Goal: Information Seeking & Learning: Understand process/instructions

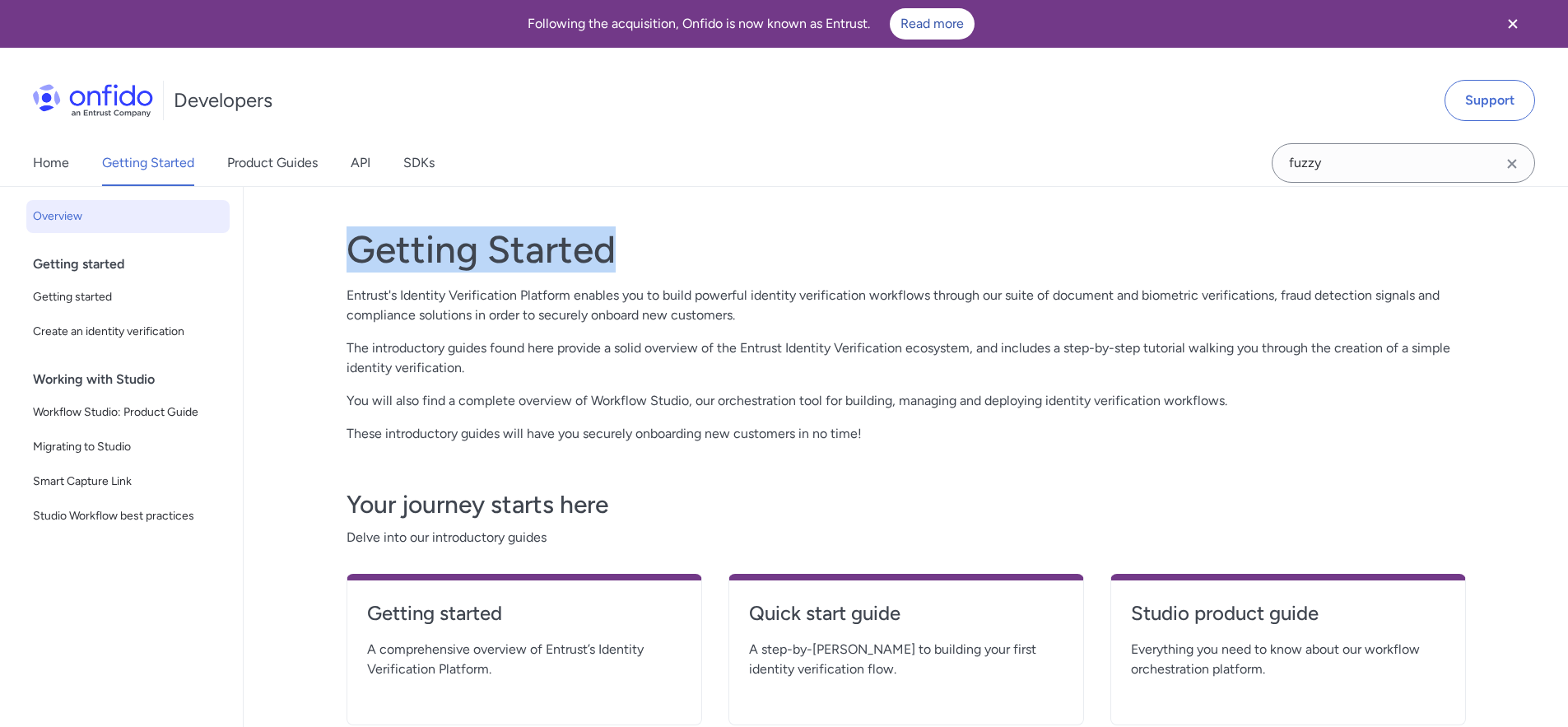
drag, startPoint x: 343, startPoint y: 249, endPoint x: 637, endPoint y: 250, distance: 294.0
click at [637, 250] on div "Getting Started Entrust's Identity Verification Platform enables you to build p…" at bounding box center [906, 488] width 1186 height 602
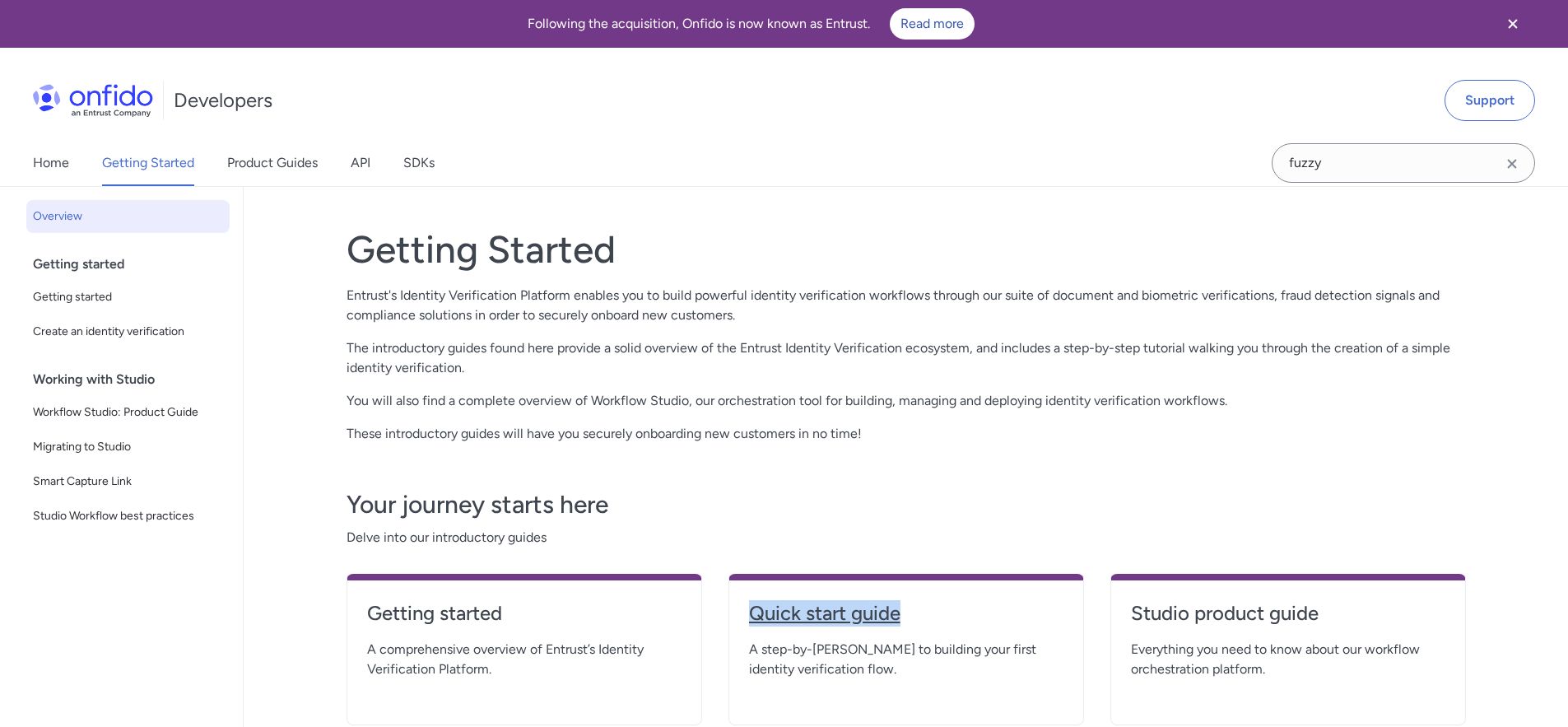
drag, startPoint x: 737, startPoint y: 618, endPoint x: 913, endPoint y: 625, distance: 176.1
click at [918, 625] on div "Quick start guide A step-by-[PERSON_NAME] to building your first identity verif…" at bounding box center [906, 649] width 356 height 151
click at [872, 618] on h4 "Quick start guide" at bounding box center [906, 613] width 314 height 26
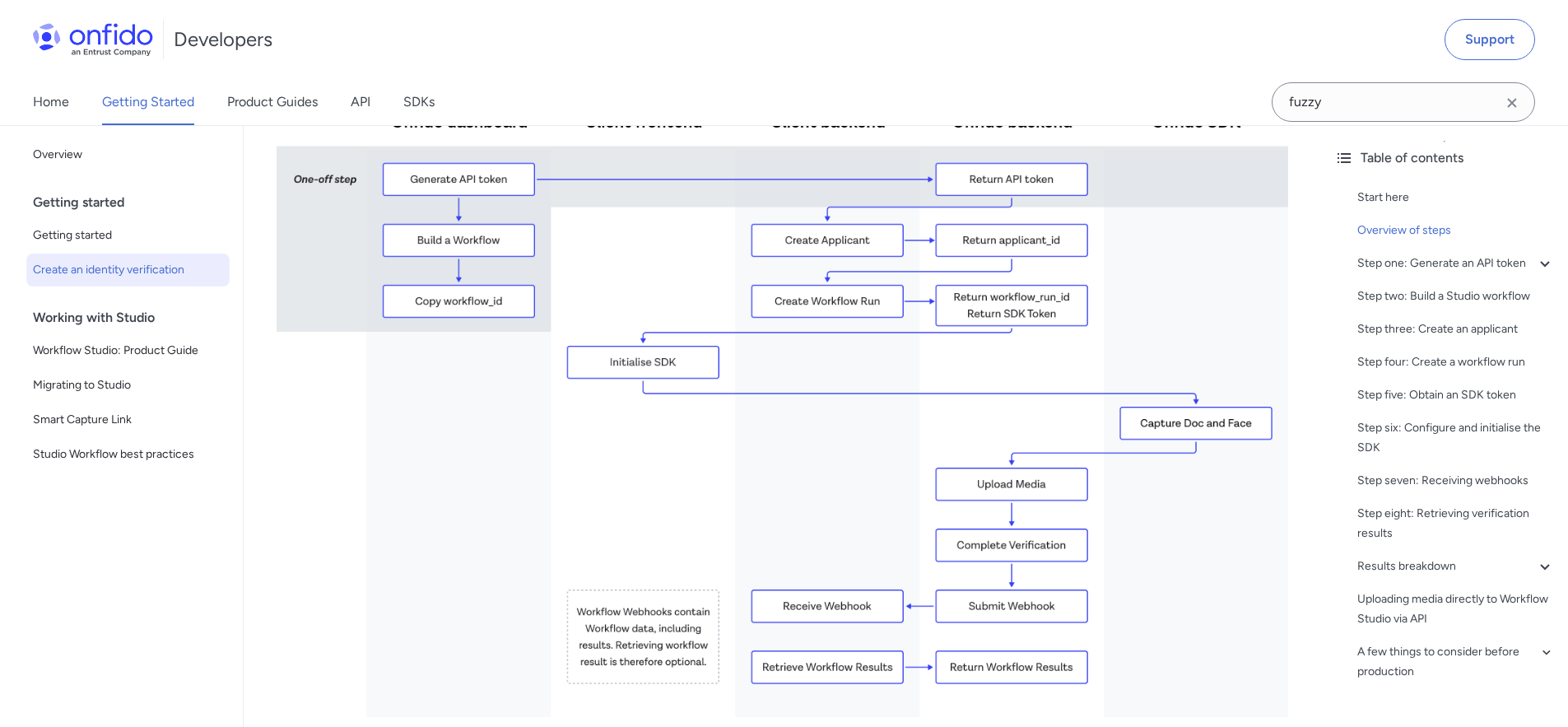
scroll to position [465, 0]
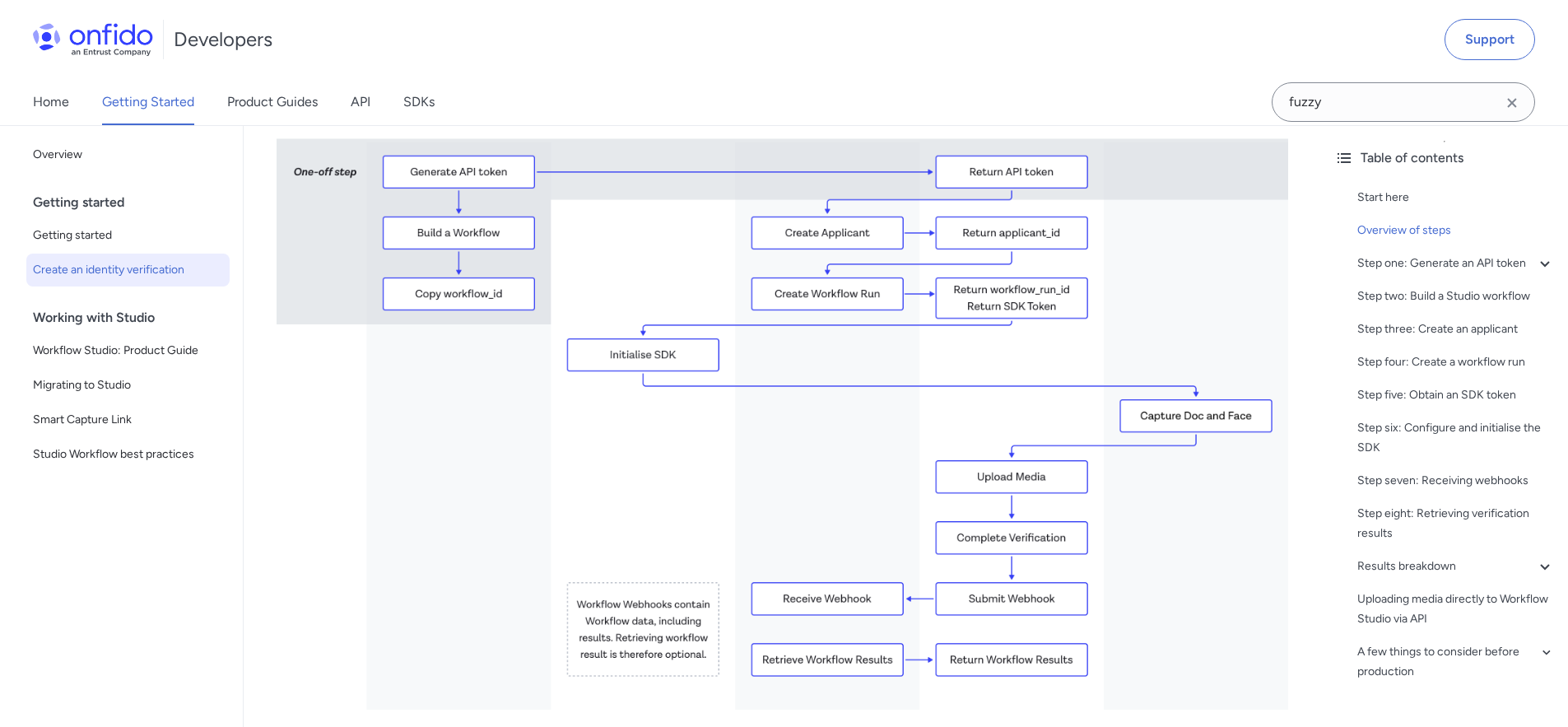
click at [1177, 567] on img at bounding box center [782, 390] width 1012 height 639
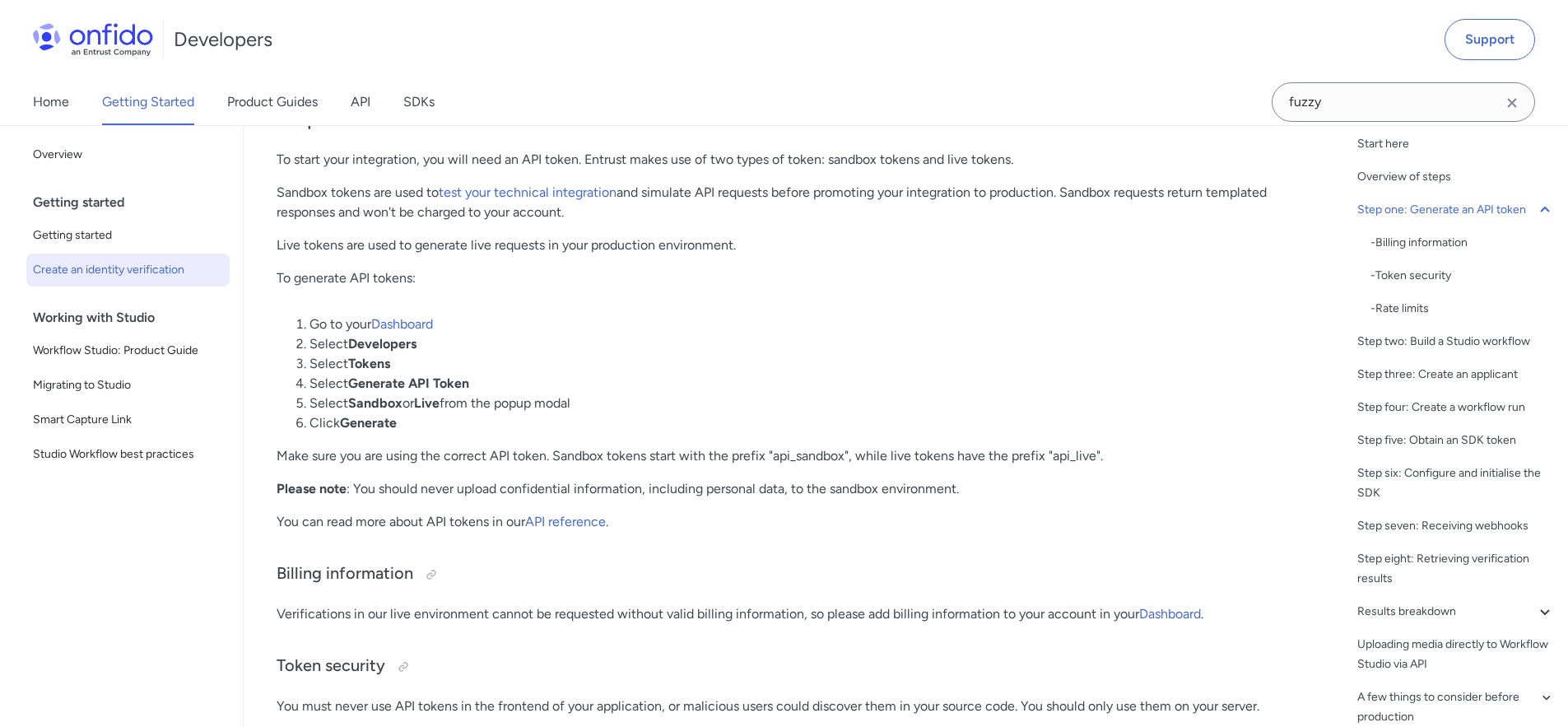
scroll to position [1199, 0]
